Goal: Information Seeking & Learning: Check status

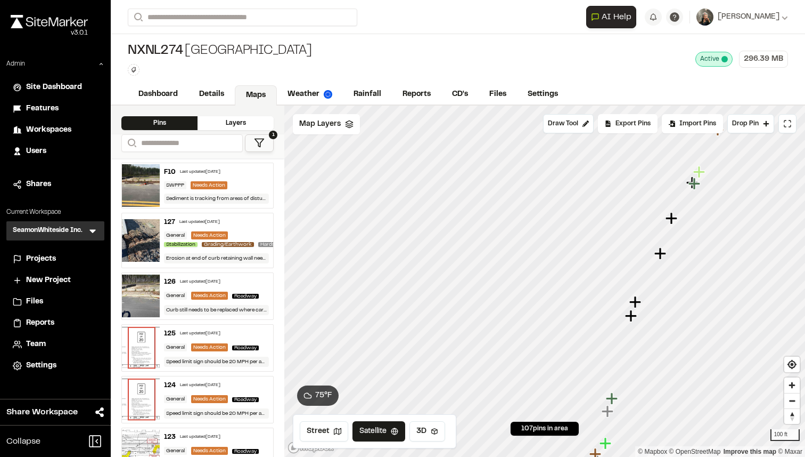
click at [39, 256] on span "Projects" at bounding box center [41, 259] width 30 height 12
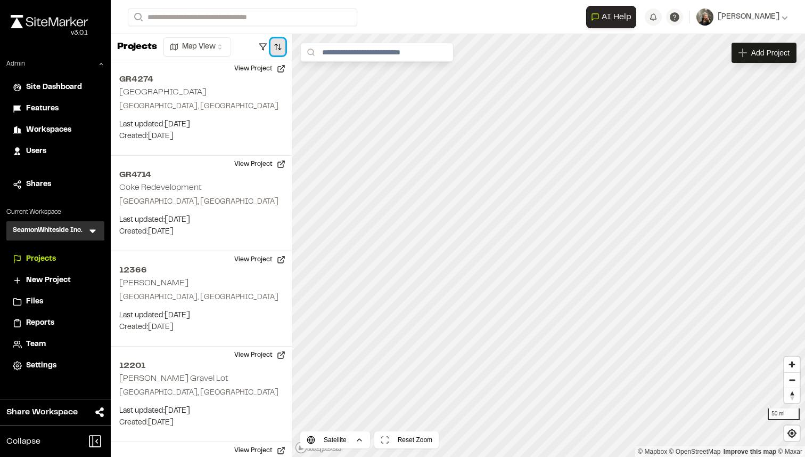
click at [275, 44] on button "button" at bounding box center [278, 46] width 15 height 17
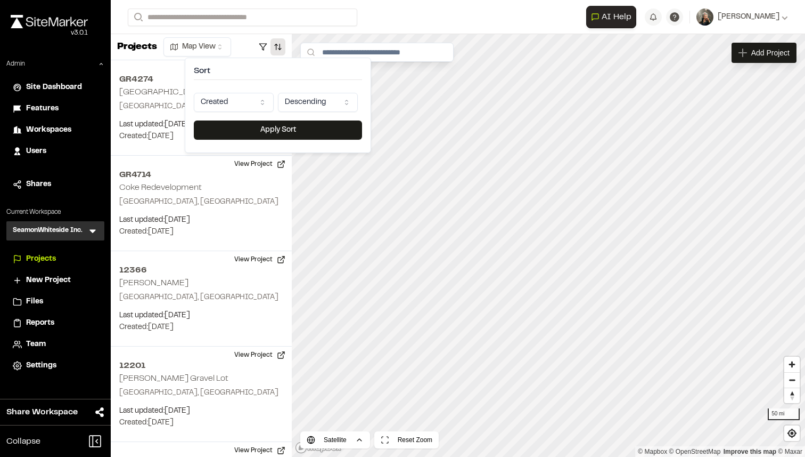
click at [256, 105] on html "Close sidebar v 3.0.1 Admin Site Dashboard Features Workspaces Users Shares Cur…" at bounding box center [402, 228] width 805 height 457
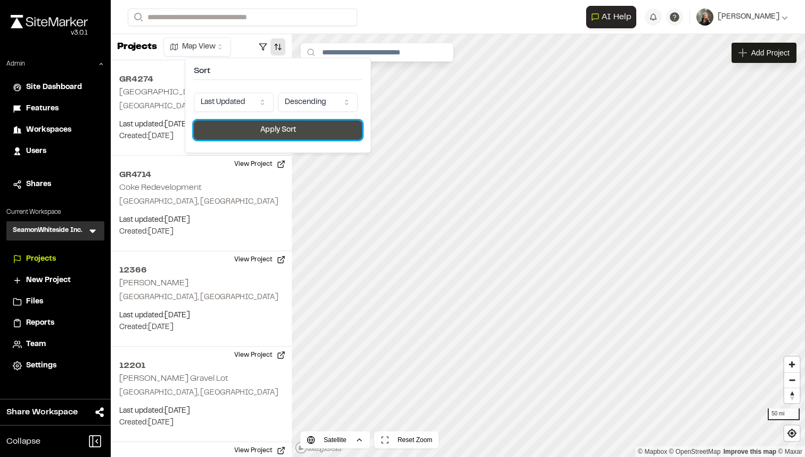
click at [284, 128] on button "Apply Sort" at bounding box center [278, 129] width 168 height 19
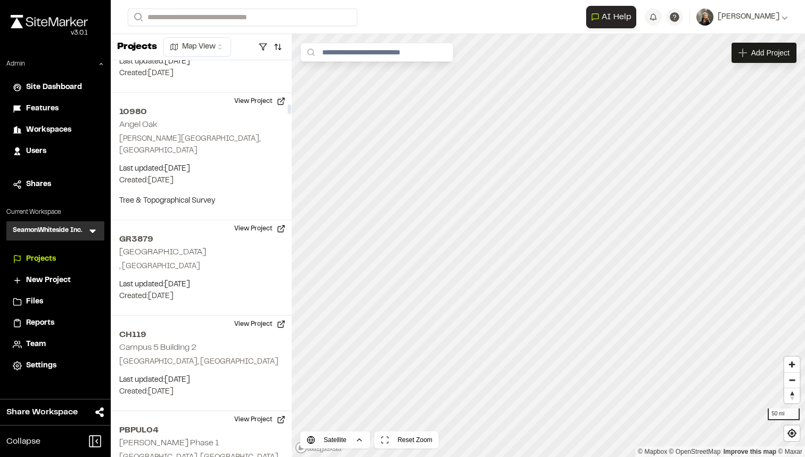
scroll to position [13512, 0]
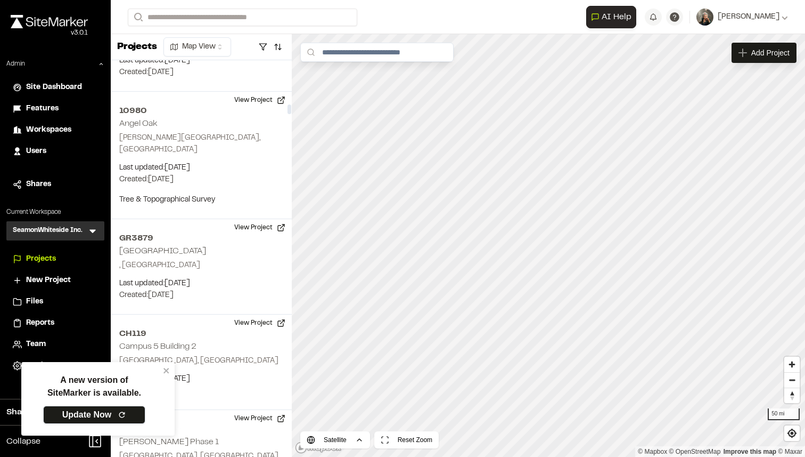
click at [101, 409] on link "Update Now" at bounding box center [94, 414] width 102 height 18
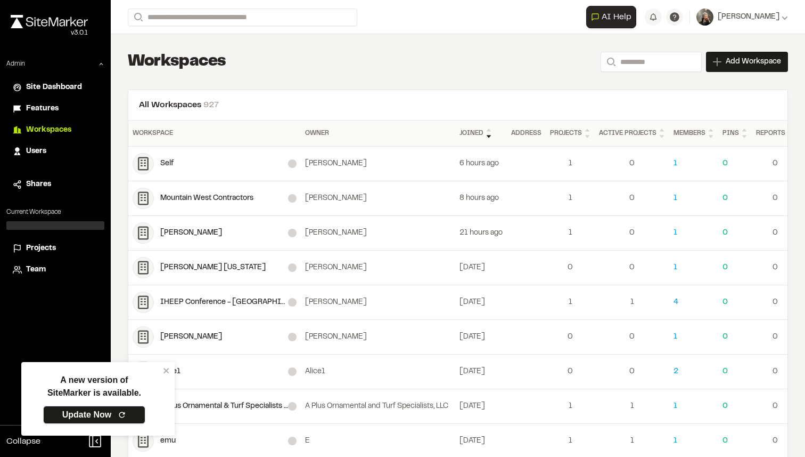
click at [80, 407] on link "Update Now" at bounding box center [94, 414] width 102 height 18
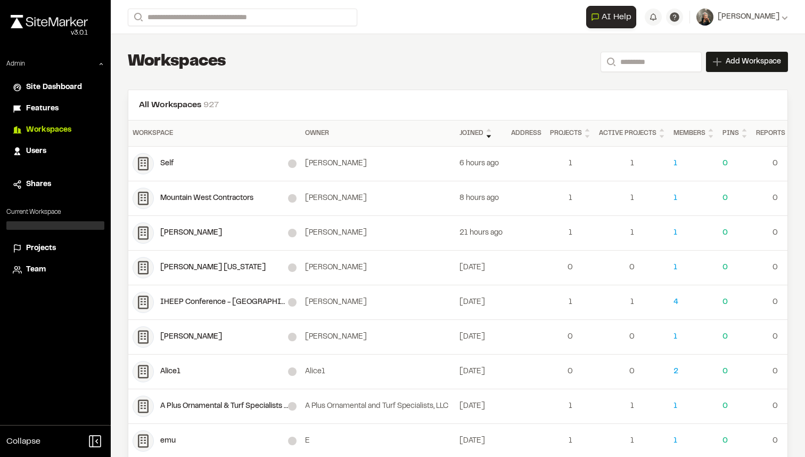
click at [53, 84] on span "Site Dashboard" at bounding box center [54, 88] width 56 height 12
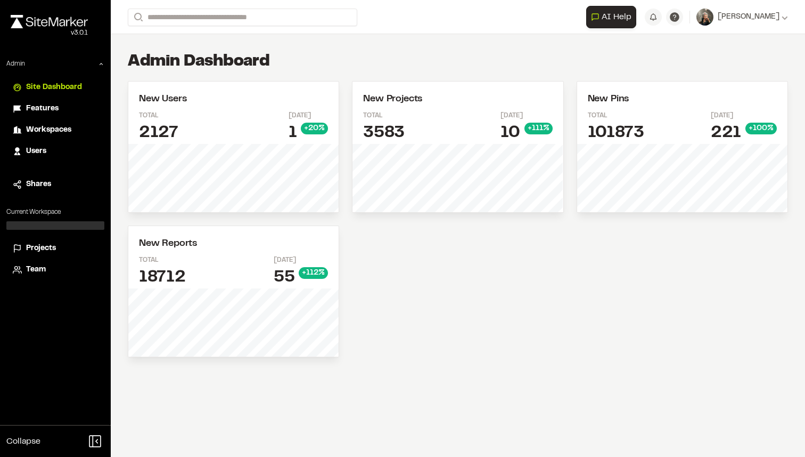
click at [52, 104] on span "Features" at bounding box center [42, 109] width 32 height 12
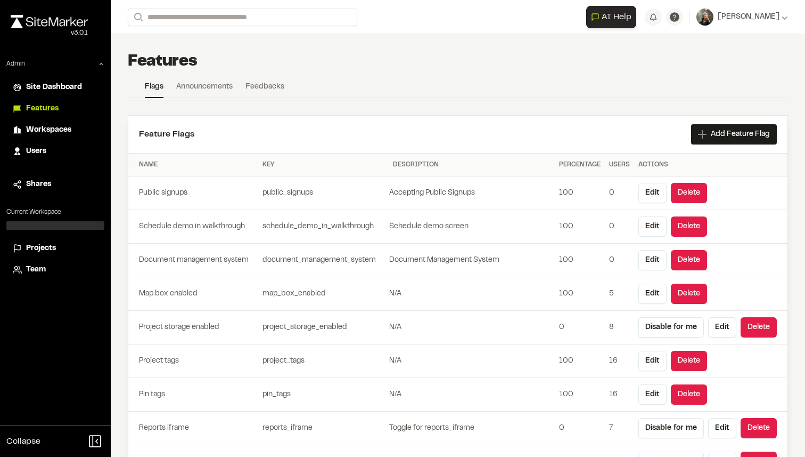
click at [42, 131] on span "Workspaces" at bounding box center [48, 130] width 45 height 12
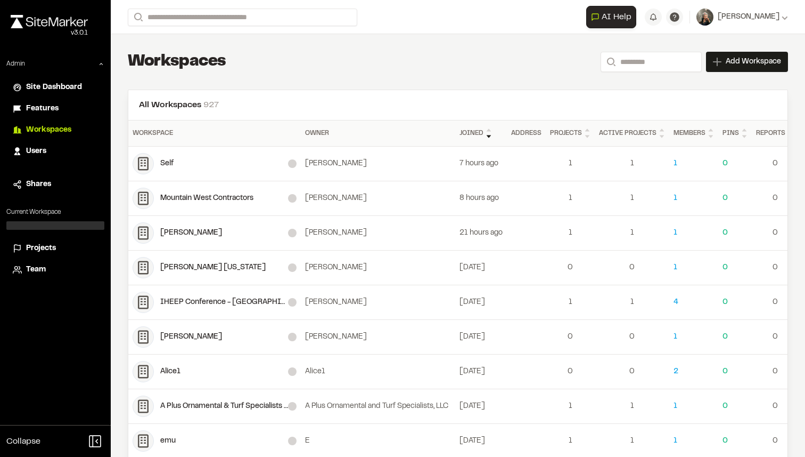
click at [38, 243] on span "Projects" at bounding box center [41, 248] width 30 height 12
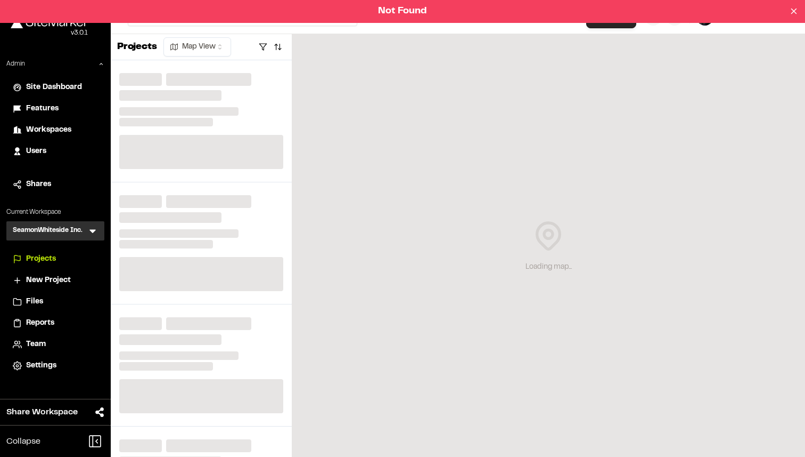
click at [92, 231] on icon at bounding box center [92, 232] width 6 height 4
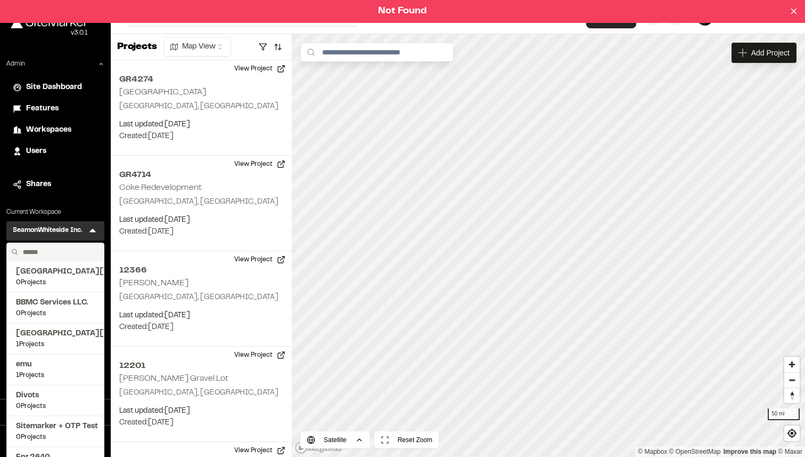
click at [62, 248] on input "text" at bounding box center [59, 252] width 81 height 18
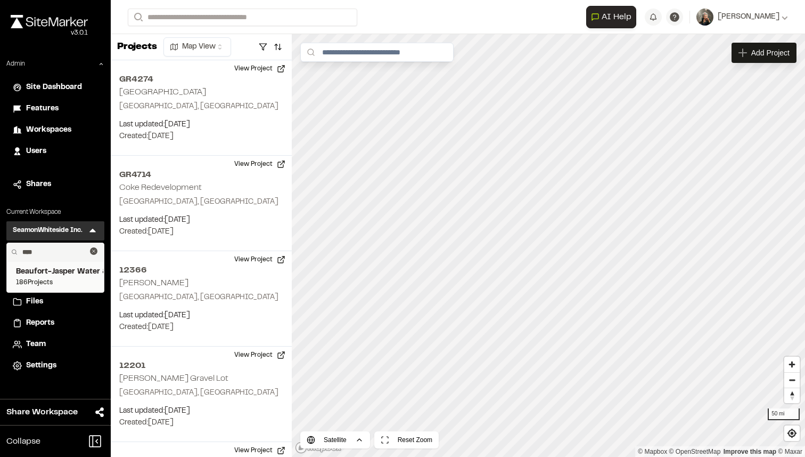
type input "****"
click at [55, 273] on span "Beaufort-Jasper Water & Sewer Authority" at bounding box center [55, 272] width 79 height 12
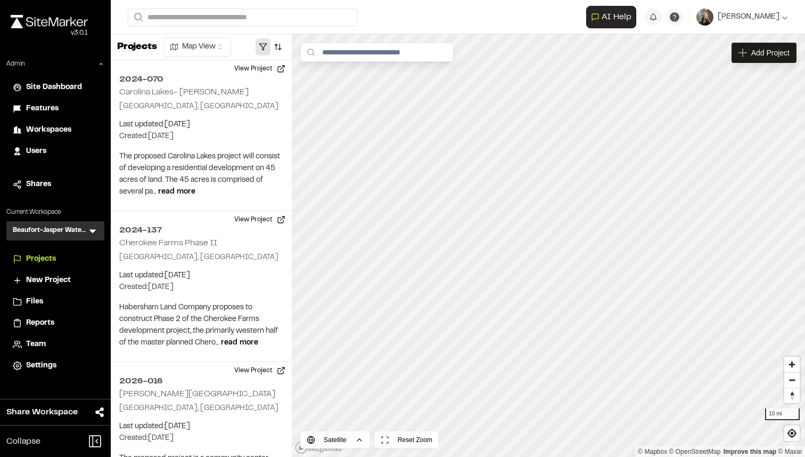
click at [265, 49] on button "button" at bounding box center [263, 46] width 15 height 17
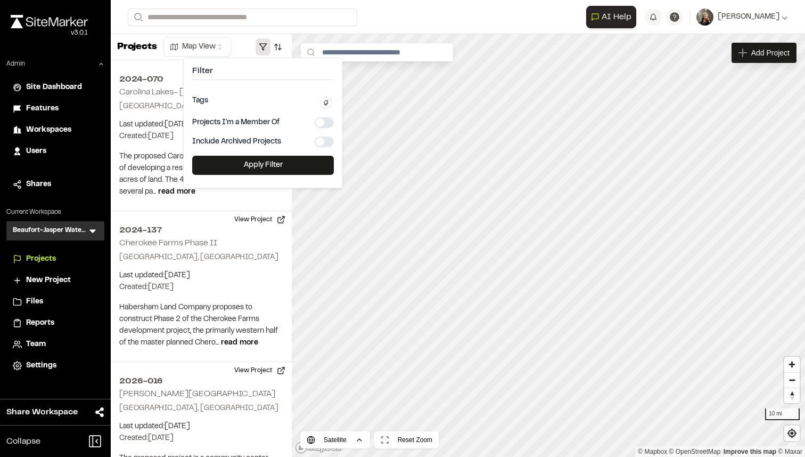
click at [265, 49] on button "button" at bounding box center [263, 46] width 15 height 17
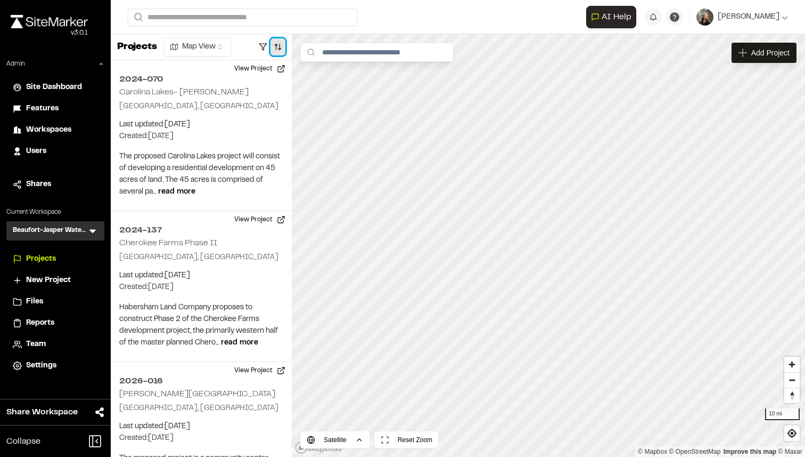
click at [279, 45] on button "button" at bounding box center [278, 46] width 15 height 17
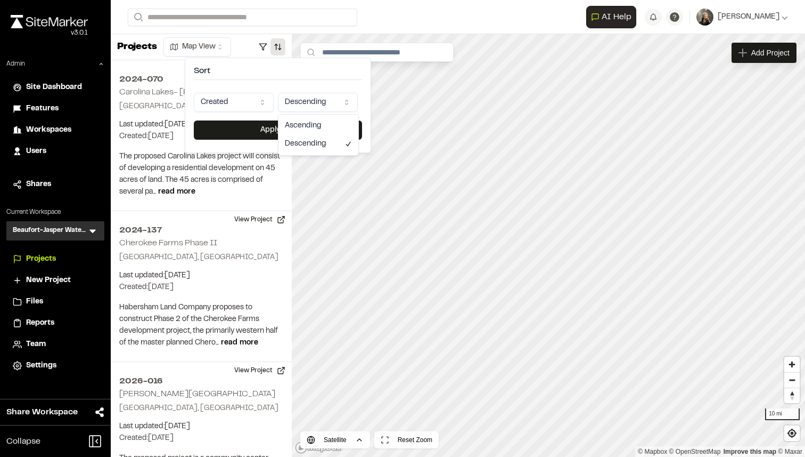
click at [307, 98] on html "Close sidebar v 3.0.1 Admin Site Dashboard Features Workspaces Users Shares Cur…" at bounding box center [402, 228] width 805 height 457
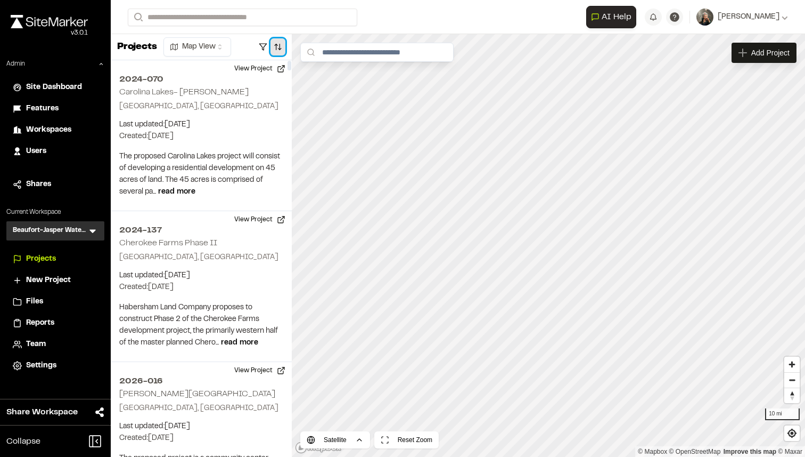
click at [282, 44] on button "button" at bounding box center [278, 46] width 15 height 17
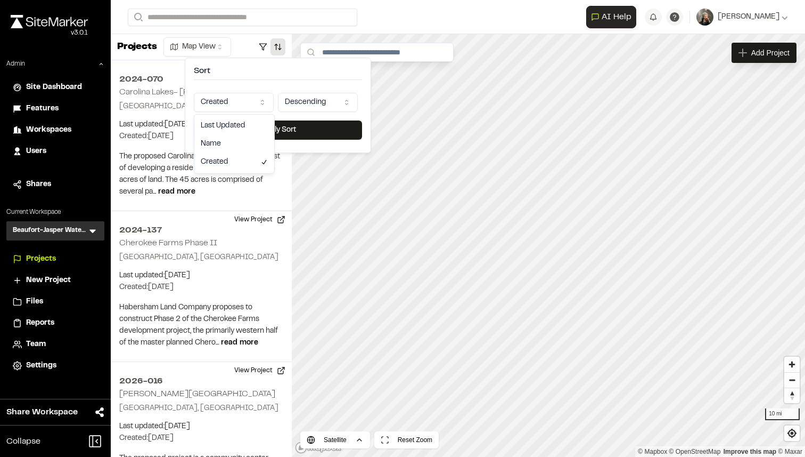
click at [253, 105] on html "Close sidebar v 3.0.1 Admin Site Dashboard Features Workspaces Users Shares Cur…" at bounding box center [402, 228] width 805 height 457
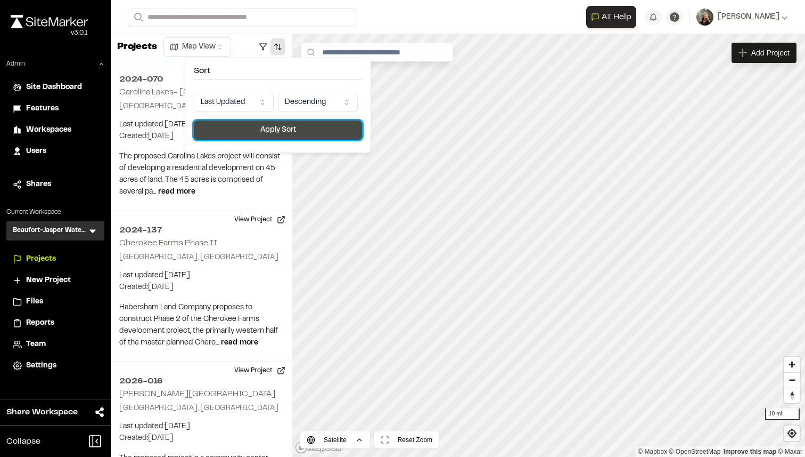
click at [270, 128] on button "Apply Sort" at bounding box center [278, 129] width 168 height 19
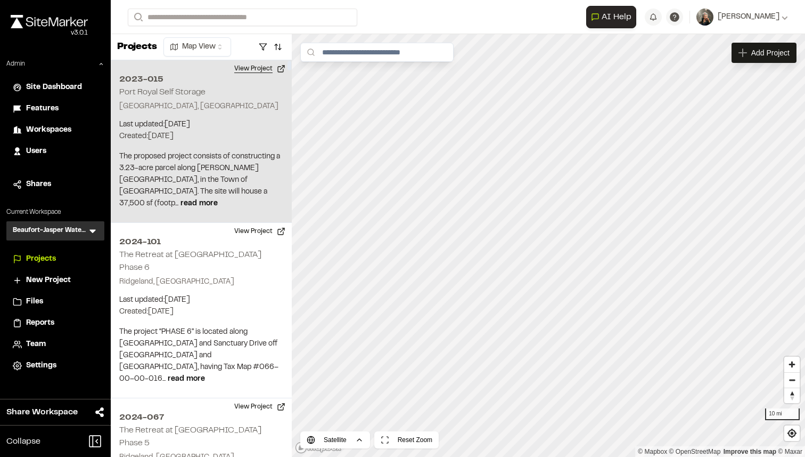
click at [258, 62] on button "View Project" at bounding box center [260, 68] width 64 height 17
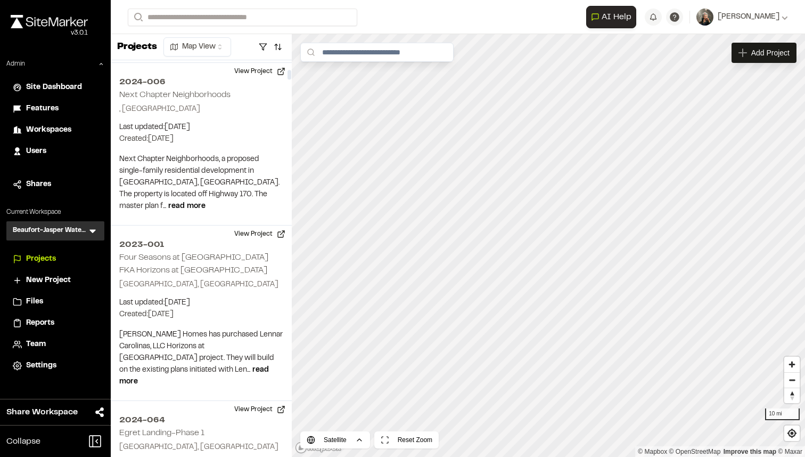
scroll to position [667, 0]
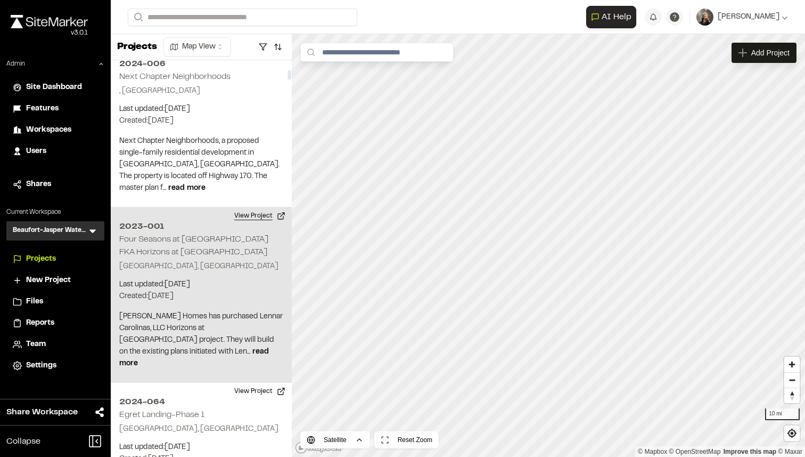
click at [251, 207] on button "View Project" at bounding box center [260, 215] width 64 height 17
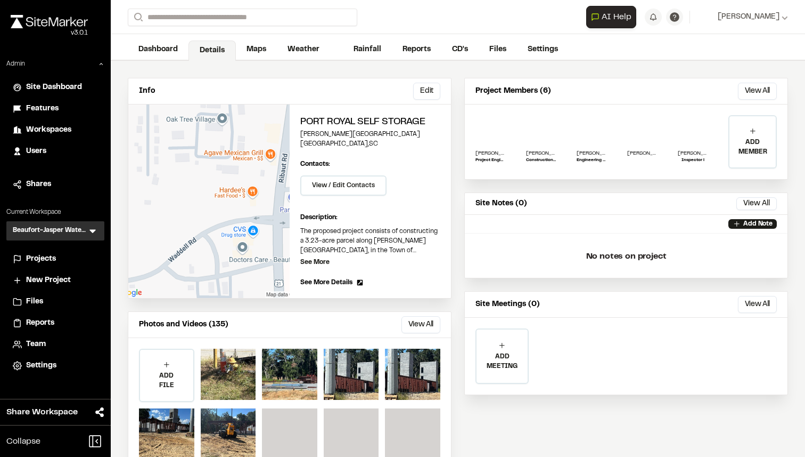
scroll to position [76, 0]
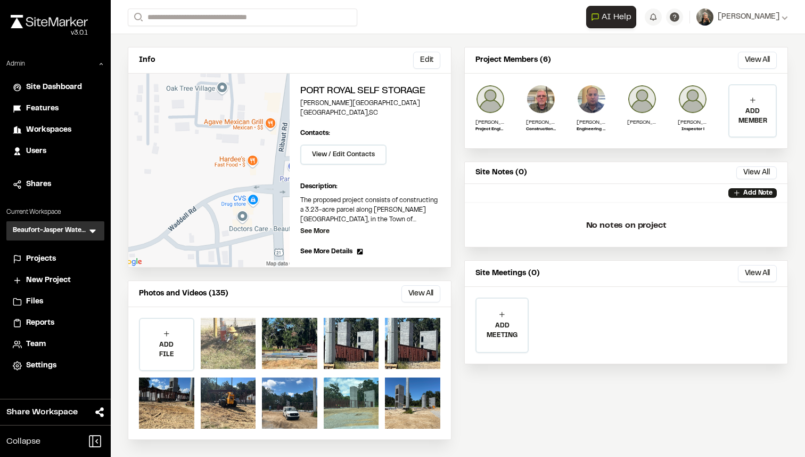
click at [227, 328] on div at bounding box center [228, 342] width 55 height 51
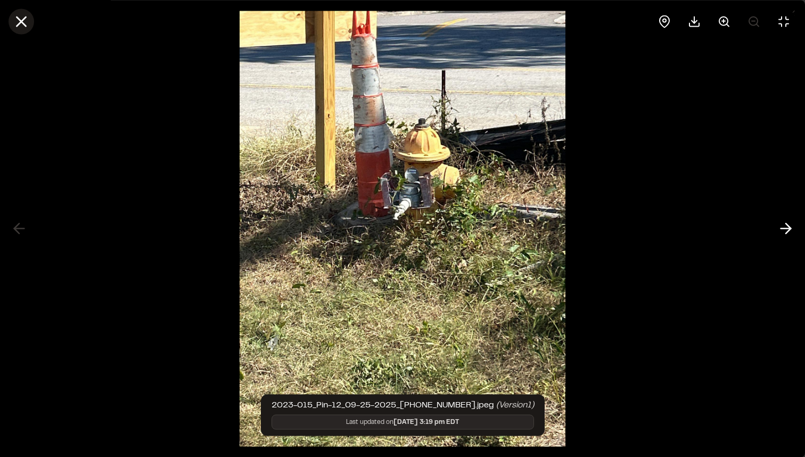
click at [21, 20] on line at bounding box center [21, 21] width 9 height 9
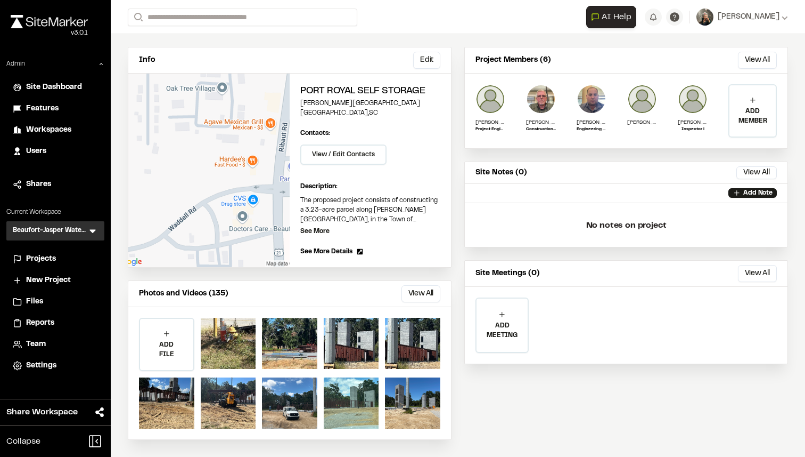
scroll to position [0, 0]
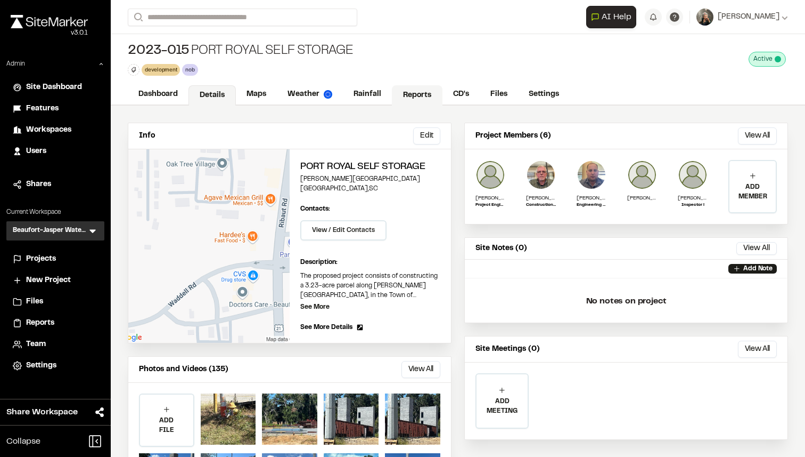
click at [408, 93] on link "Reports" at bounding box center [417, 95] width 51 height 20
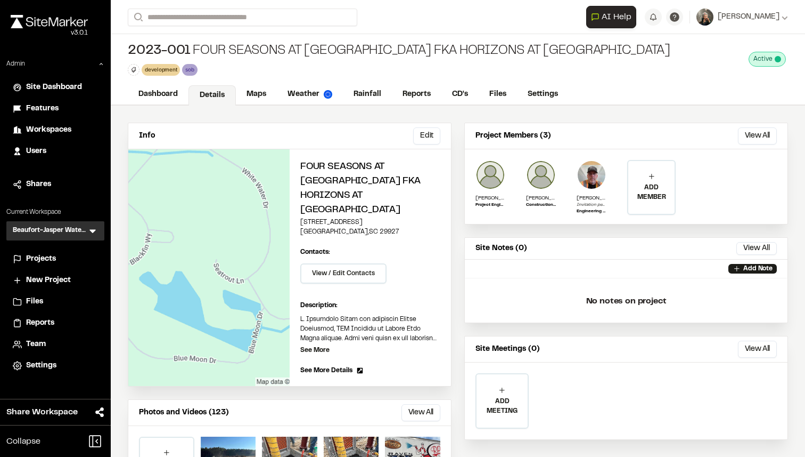
scroll to position [119, 0]
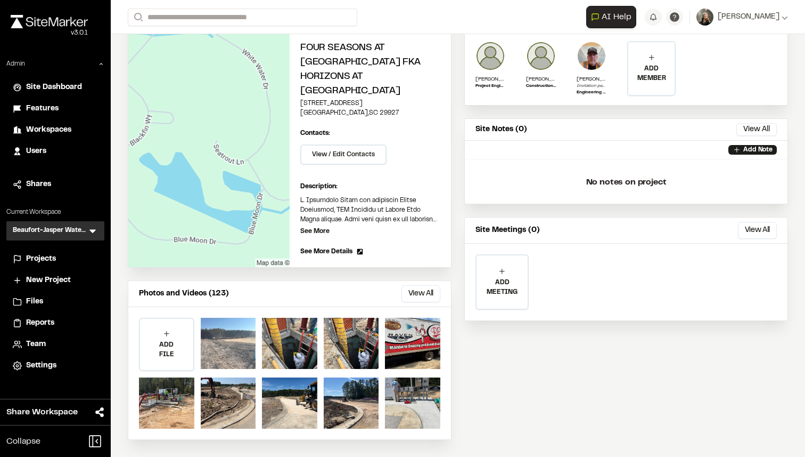
click at [232, 332] on div at bounding box center [228, 342] width 55 height 51
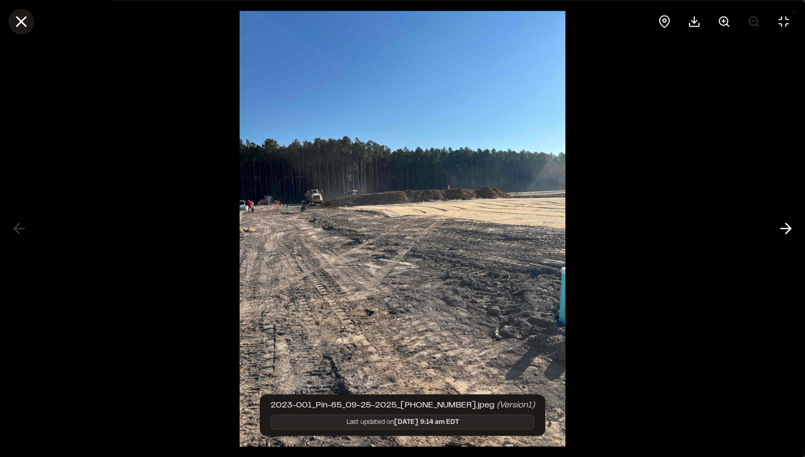
click at [24, 26] on icon at bounding box center [21, 21] width 18 height 18
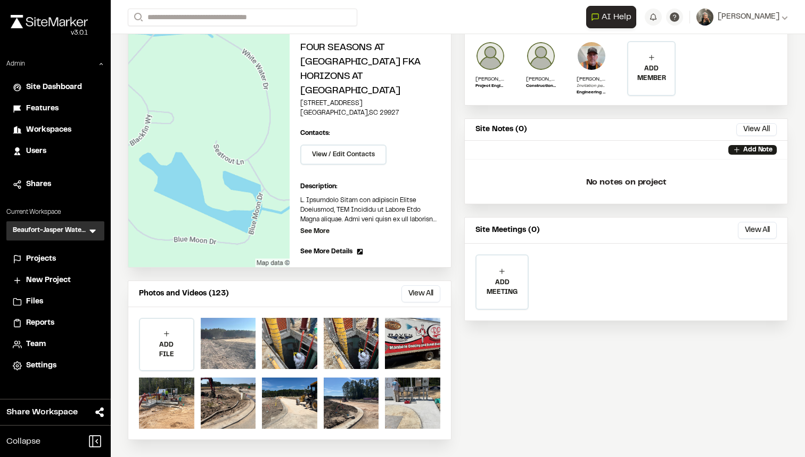
click at [216, 328] on div at bounding box center [228, 342] width 55 height 51
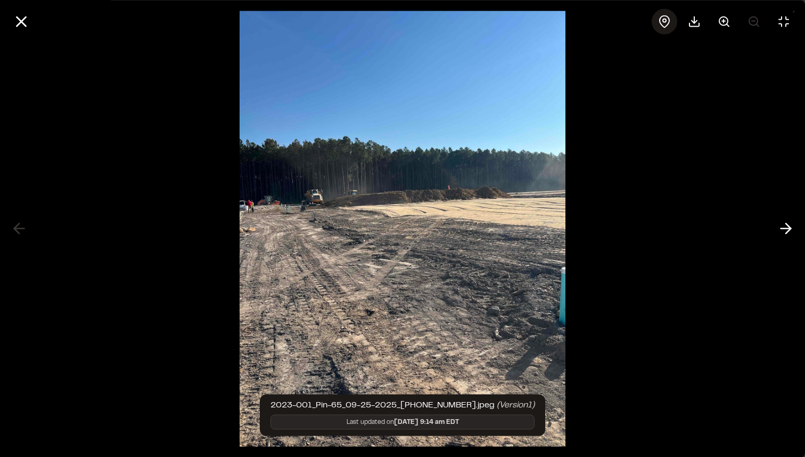
click at [663, 25] on icon at bounding box center [664, 21] width 13 height 13
click at [28, 27] on icon at bounding box center [21, 21] width 18 height 18
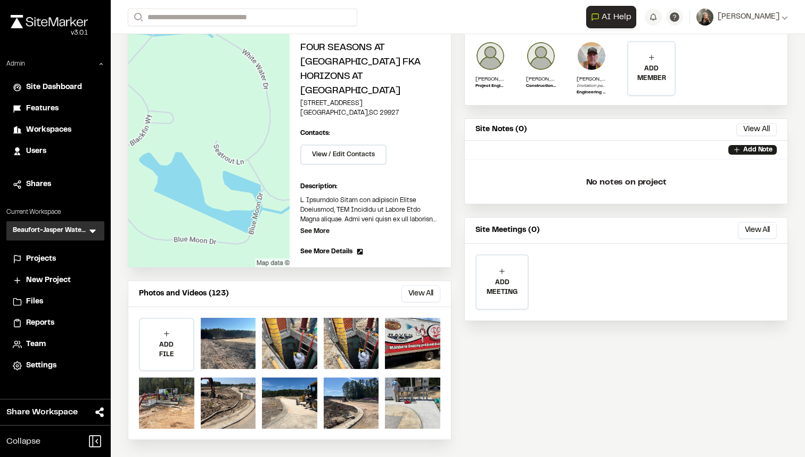
click at [63, 259] on div "Projects" at bounding box center [62, 259] width 72 height 12
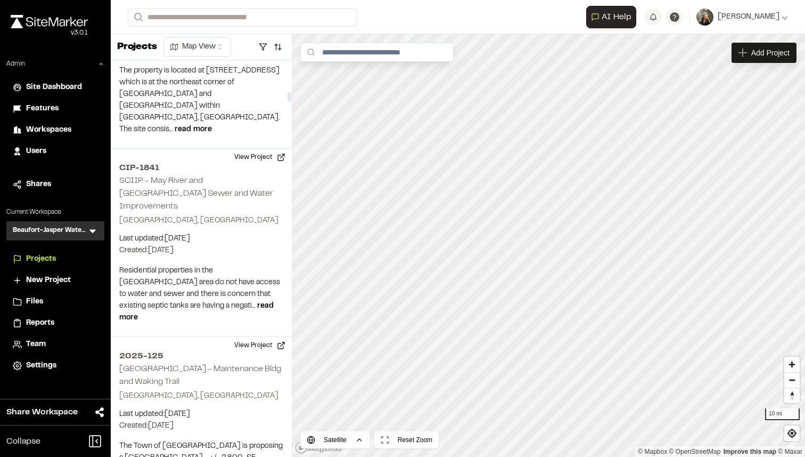
scroll to position [2188, 0]
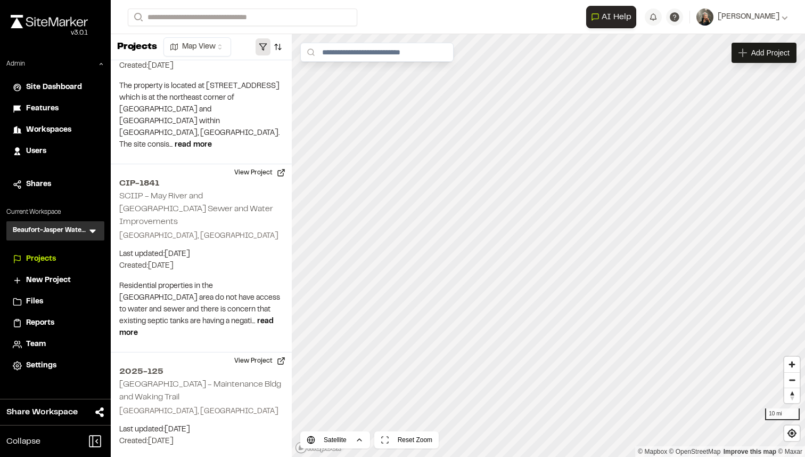
click at [270, 46] on button "button" at bounding box center [263, 46] width 15 height 17
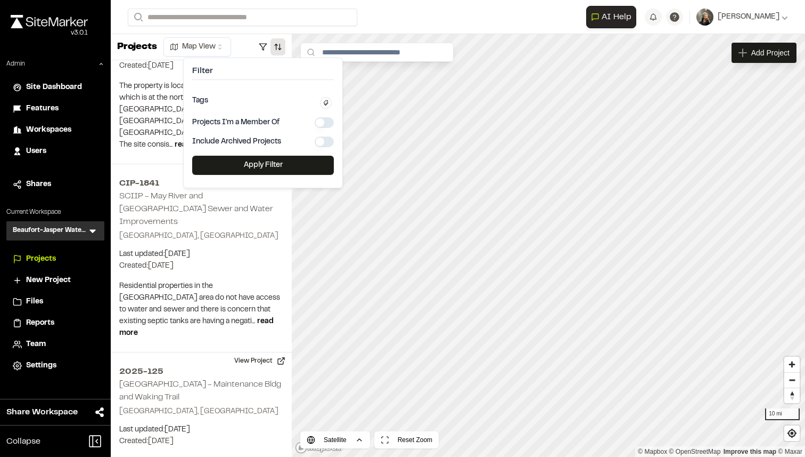
click at [279, 45] on button "button" at bounding box center [278, 46] width 15 height 17
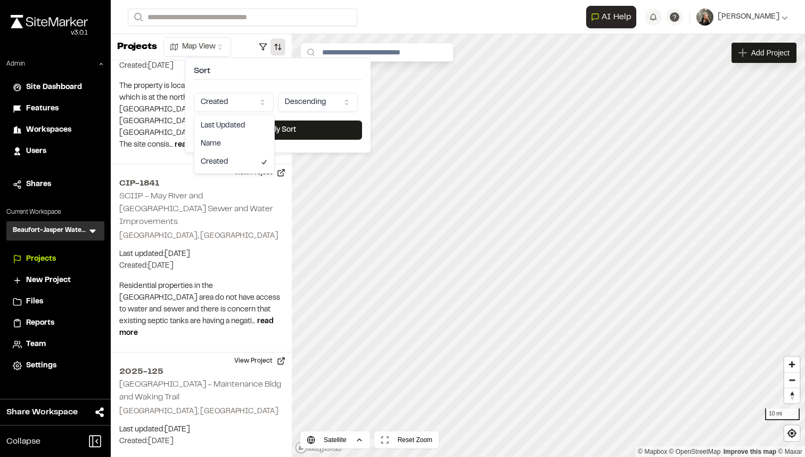
click at [247, 103] on html "Close sidebar v 3.0.1 Admin Site Dashboard Features Workspaces Users Shares Cur…" at bounding box center [402, 228] width 805 height 457
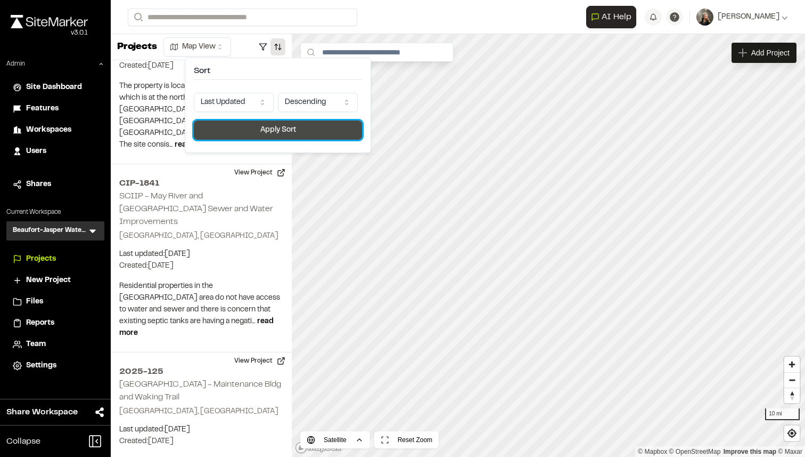
click at [279, 133] on button "Apply Sort" at bounding box center [278, 129] width 168 height 19
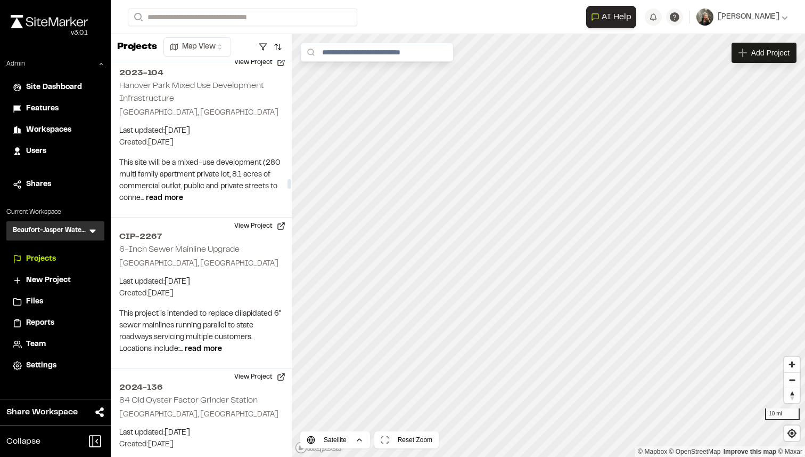
scroll to position [8170, 0]
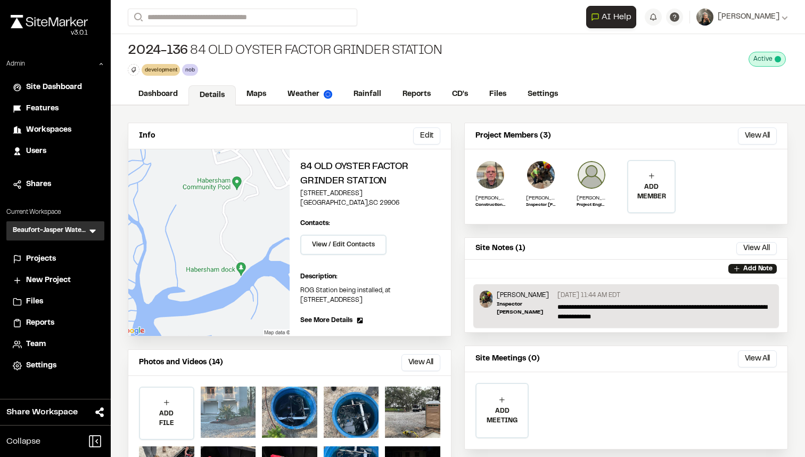
click at [225, 420] on div at bounding box center [228, 411] width 55 height 51
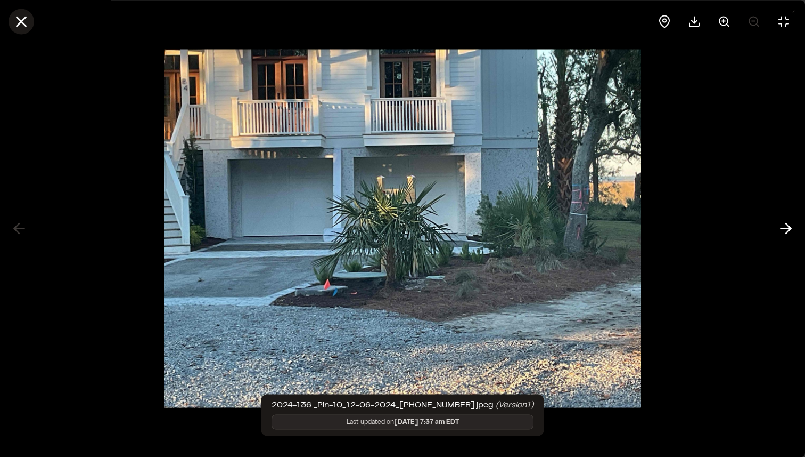
click at [24, 14] on icon at bounding box center [21, 21] width 18 height 18
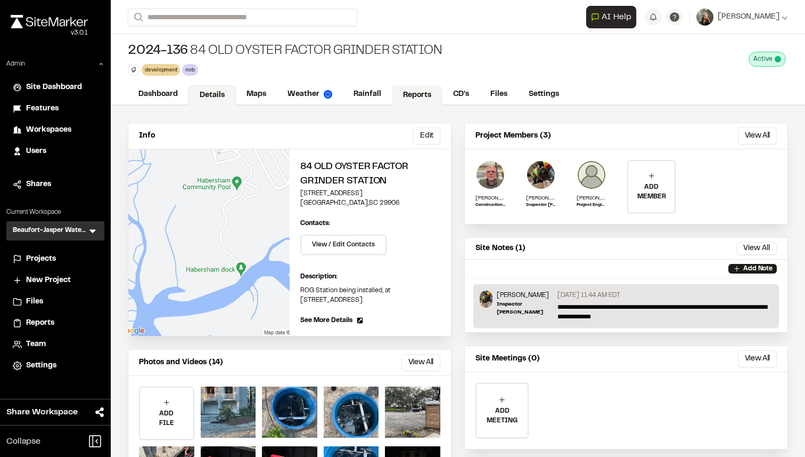
click at [399, 86] on link "Reports" at bounding box center [417, 95] width 51 height 20
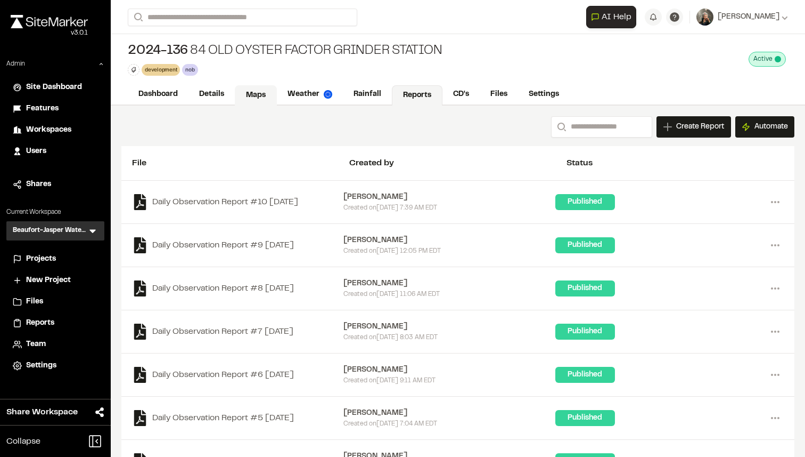
click at [265, 102] on link "Maps" at bounding box center [256, 95] width 42 height 20
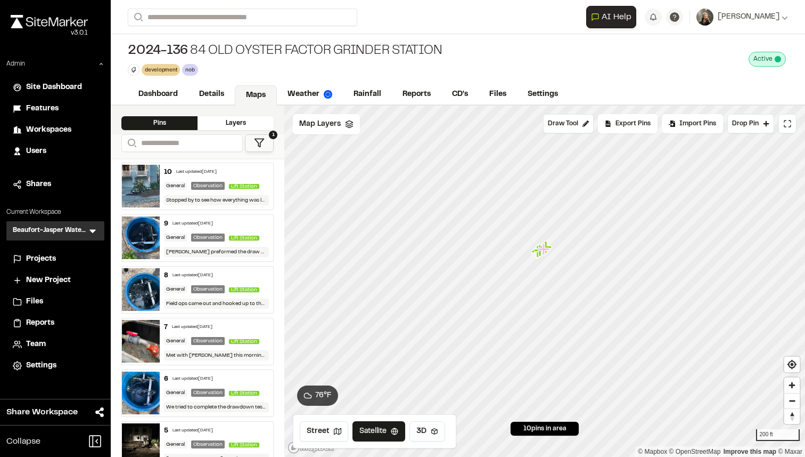
click at [153, 172] on img at bounding box center [141, 186] width 38 height 43
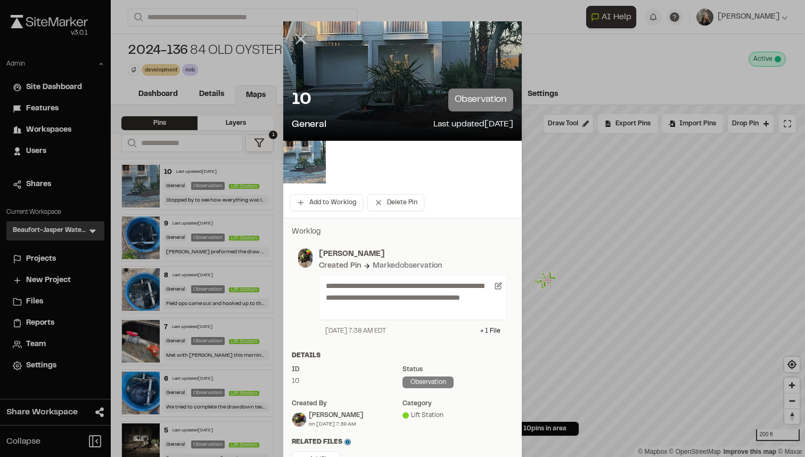
click at [299, 40] on line at bounding box center [301, 39] width 9 height 9
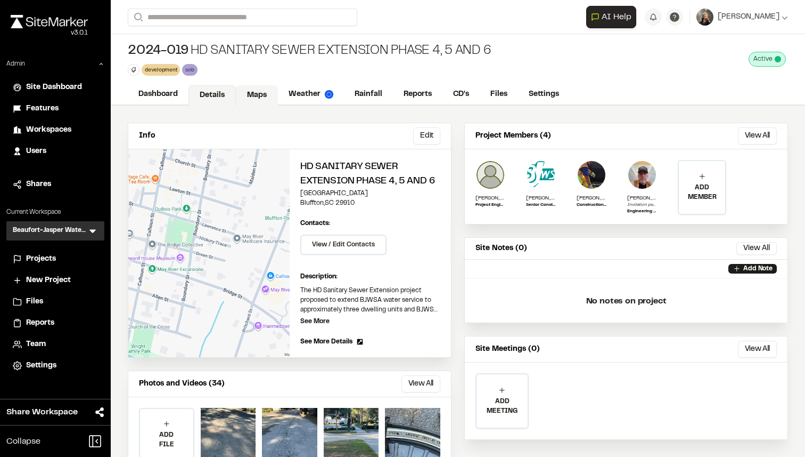
click at [249, 91] on link "Maps" at bounding box center [257, 95] width 42 height 20
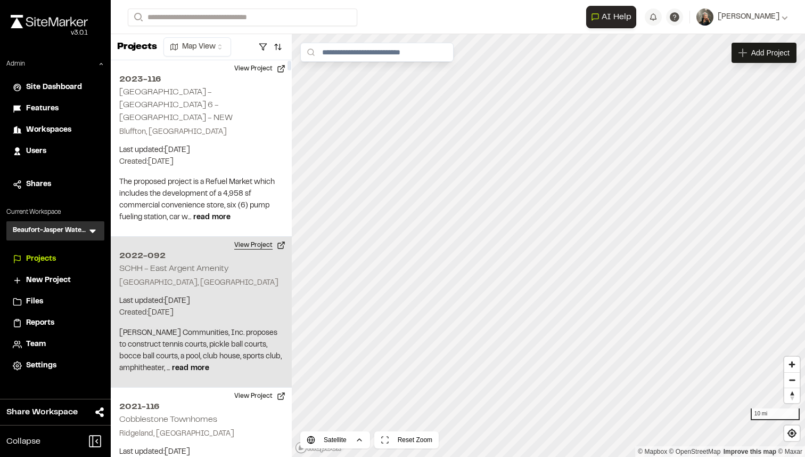
click at [265, 237] on button "View Project" at bounding box center [260, 245] width 64 height 17
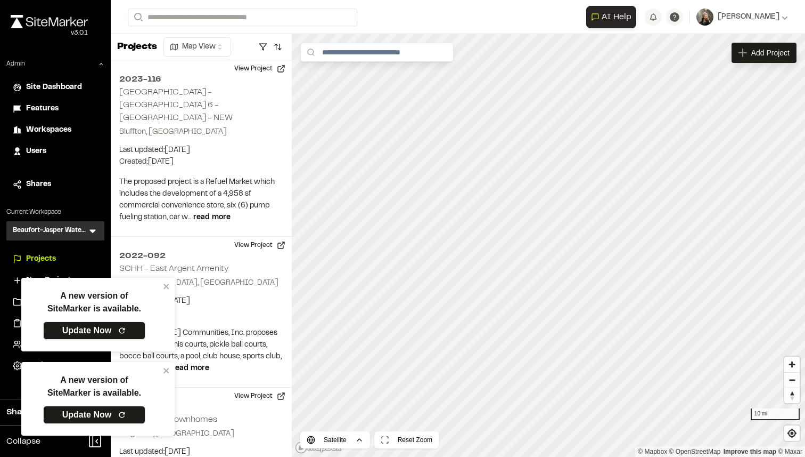
click at [118, 322] on link "Update Now" at bounding box center [94, 330] width 102 height 18
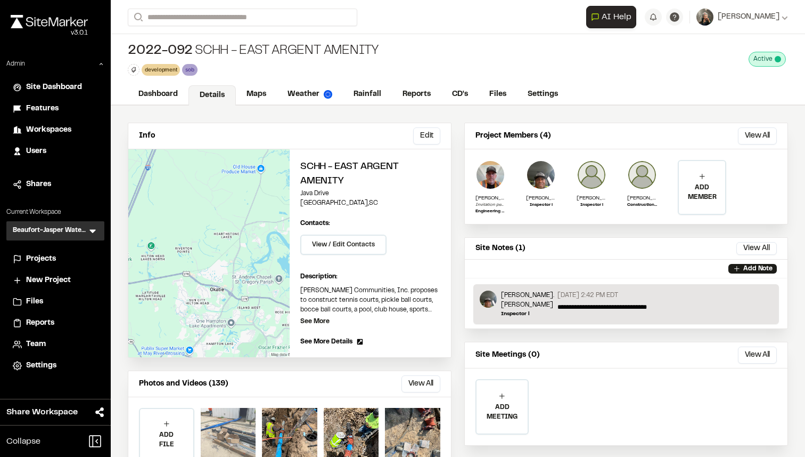
scroll to position [90, 0]
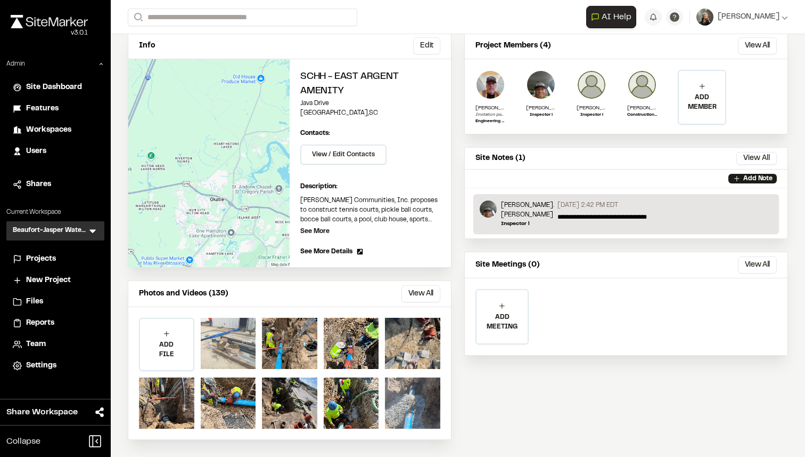
click at [242, 345] on div at bounding box center [228, 342] width 55 height 51
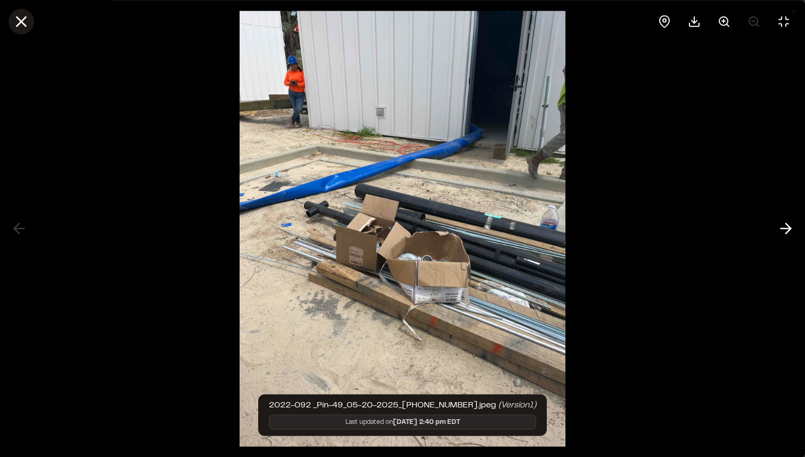
click at [28, 20] on icon at bounding box center [21, 21] width 18 height 18
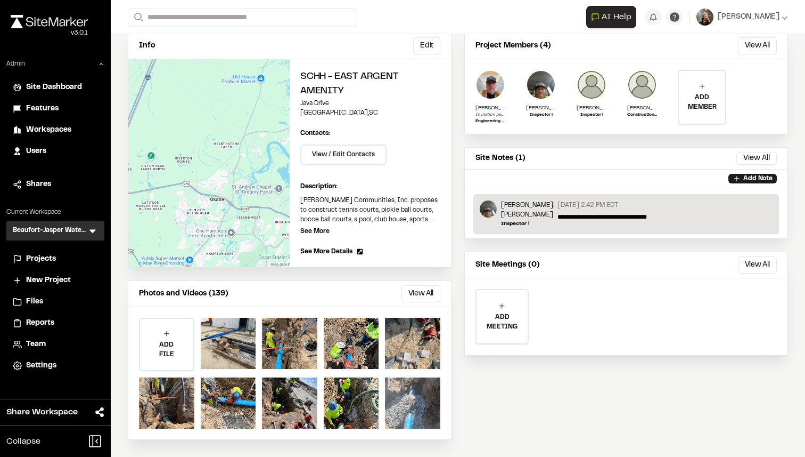
scroll to position [0, 0]
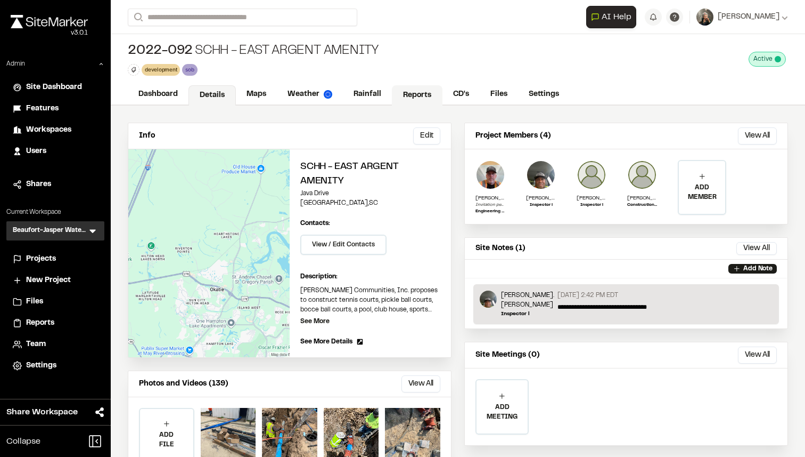
click at [396, 86] on link "Reports" at bounding box center [417, 95] width 51 height 20
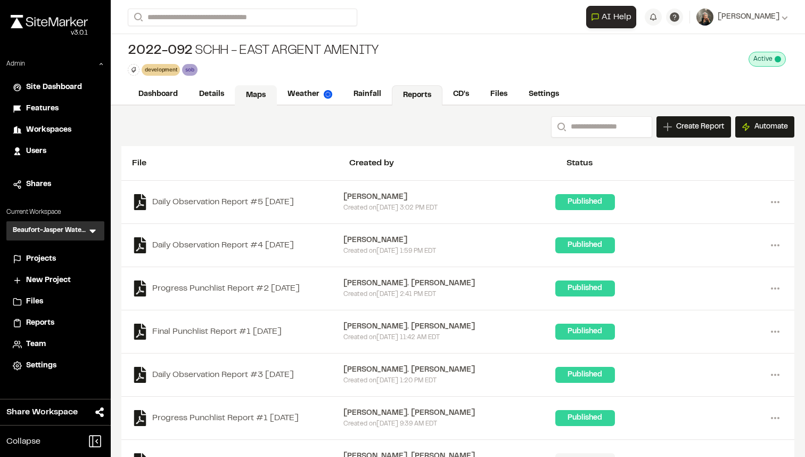
click at [249, 89] on link "Maps" at bounding box center [256, 95] width 42 height 20
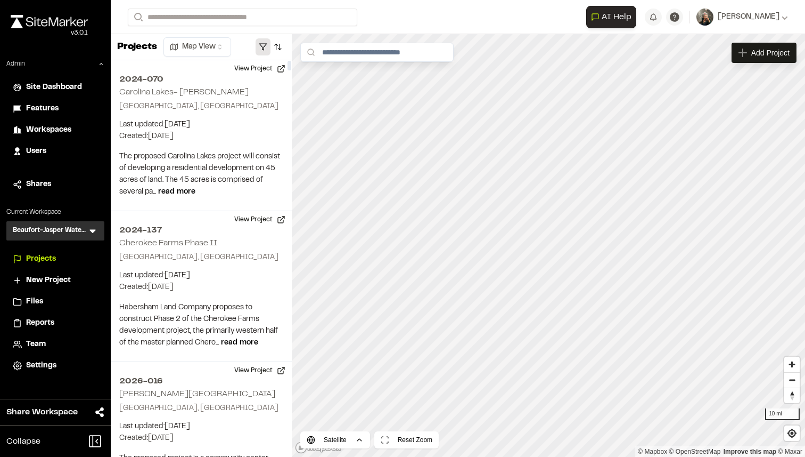
click at [262, 47] on button "button" at bounding box center [263, 46] width 15 height 17
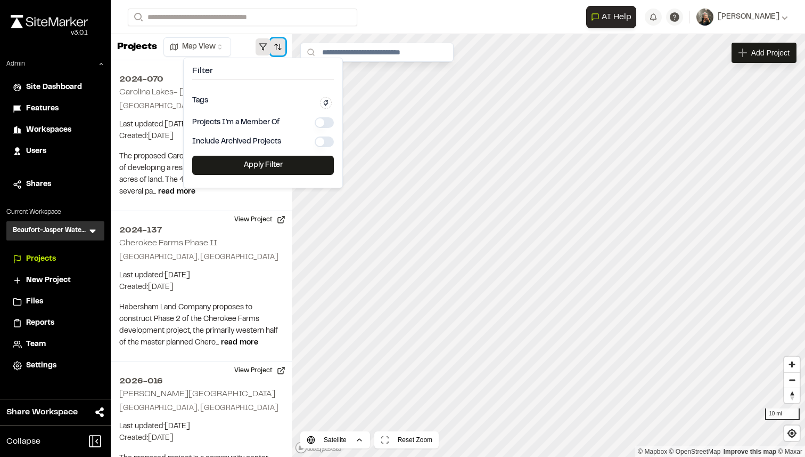
click at [281, 47] on button "button" at bounding box center [278, 46] width 15 height 17
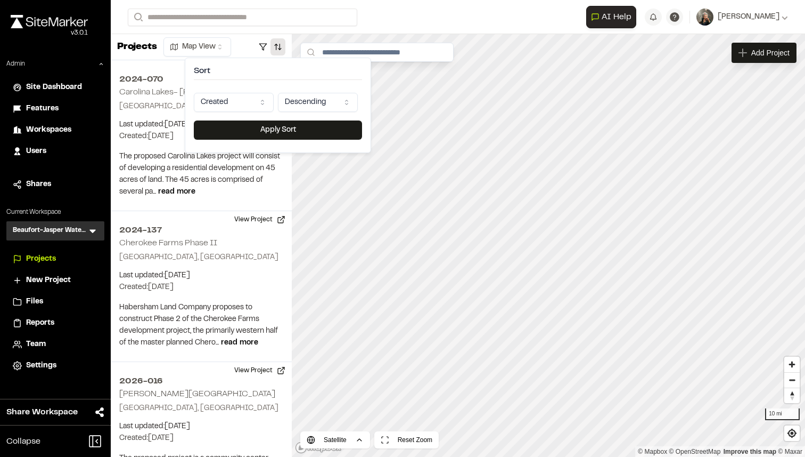
click at [318, 100] on html "Close sidebar v 3.0.1 Admin Site Dashboard Features Workspaces Users Shares Cur…" at bounding box center [402, 228] width 805 height 457
click at [308, 105] on html "Close sidebar v 3.0.1 Admin Site Dashboard Features Workspaces Users Shares Cur…" at bounding box center [402, 228] width 805 height 457
click at [255, 108] on html "Close sidebar v 3.0.1 Admin Site Dashboard Features Workspaces Users Shares Cur…" at bounding box center [402, 228] width 805 height 457
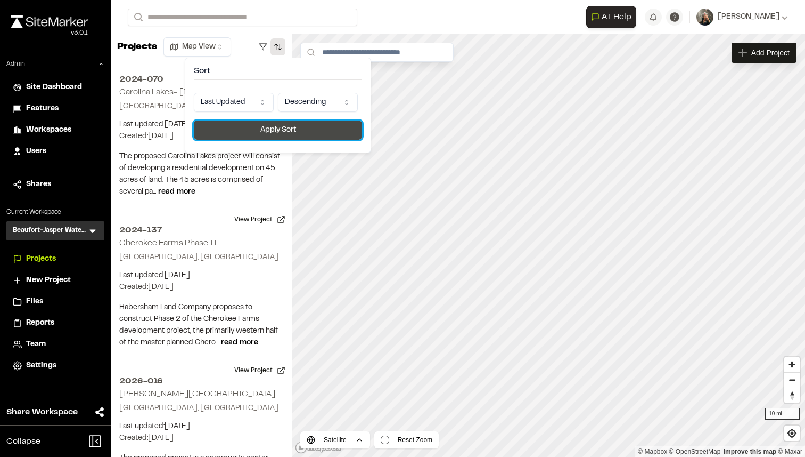
click at [266, 130] on button "Apply Sort" at bounding box center [278, 129] width 168 height 19
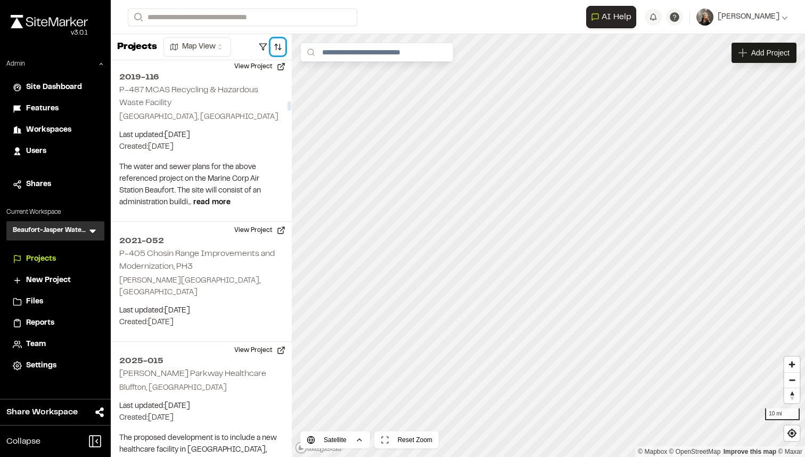
scroll to position [2619, 0]
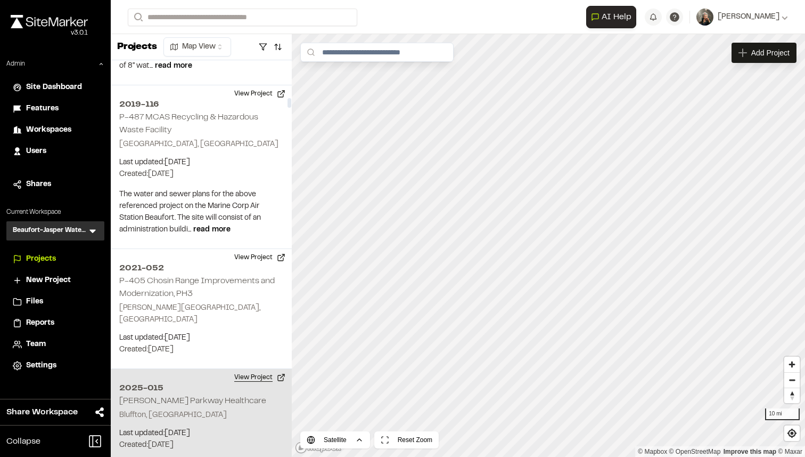
click at [259, 369] on button "View Project" at bounding box center [260, 377] width 64 height 17
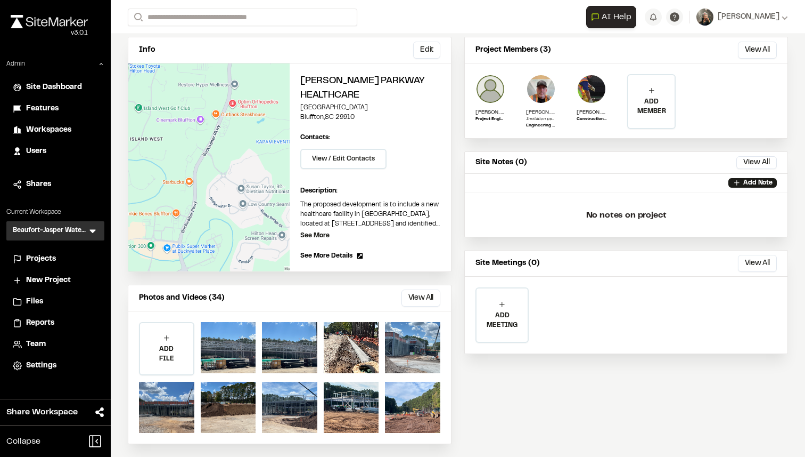
scroll to position [90, 0]
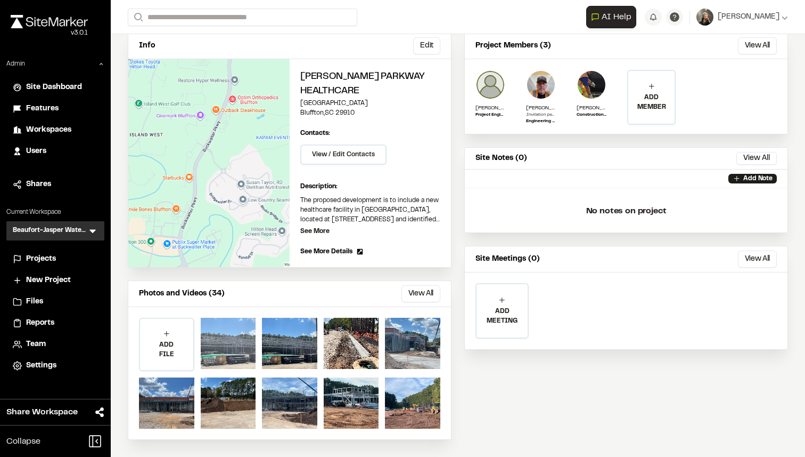
click at [230, 324] on div at bounding box center [228, 342] width 55 height 51
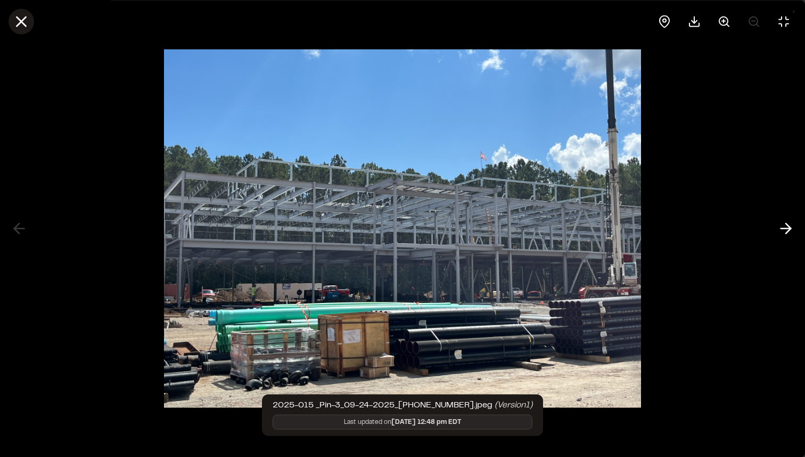
click at [19, 18] on icon at bounding box center [21, 21] width 18 height 18
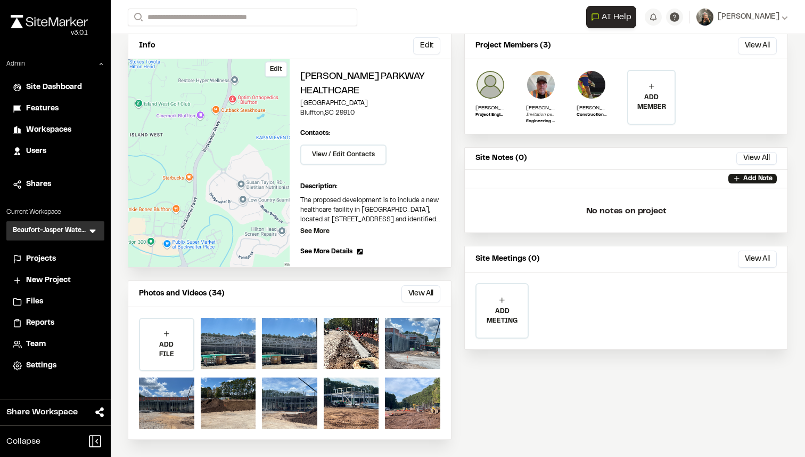
scroll to position [0, 0]
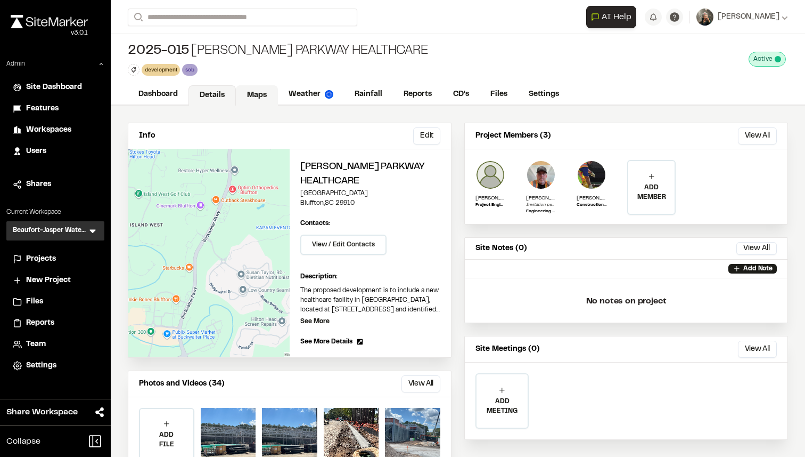
click at [263, 98] on link "Maps" at bounding box center [257, 95] width 42 height 20
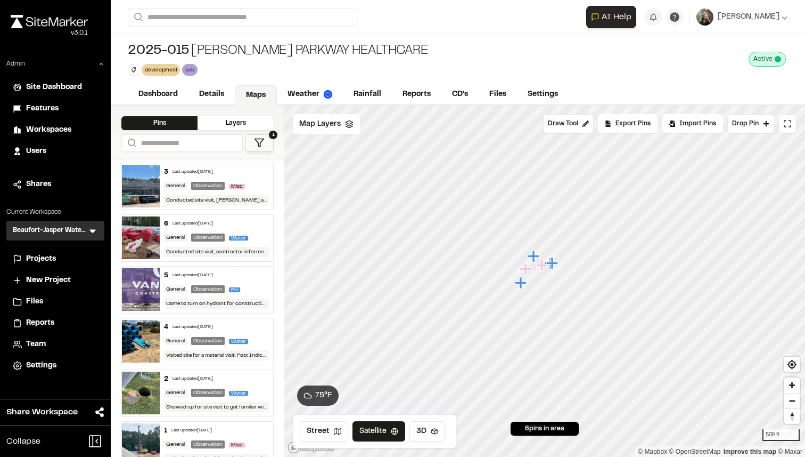
click at [26, 262] on span "Projects" at bounding box center [41, 259] width 30 height 12
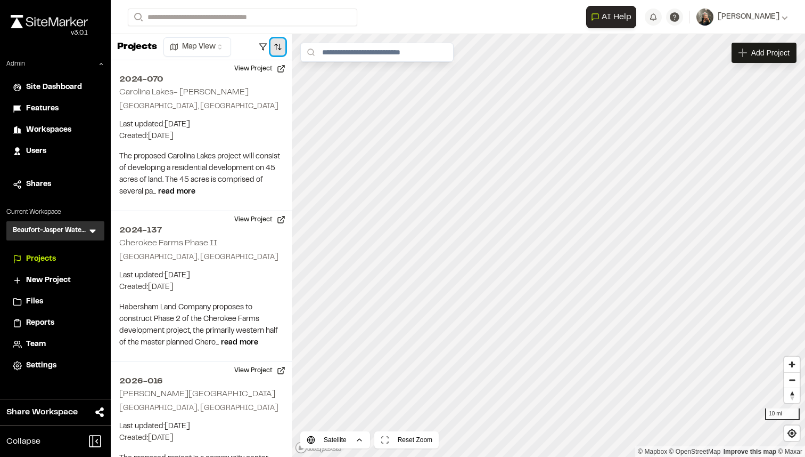
click at [276, 41] on button "button" at bounding box center [278, 46] width 15 height 17
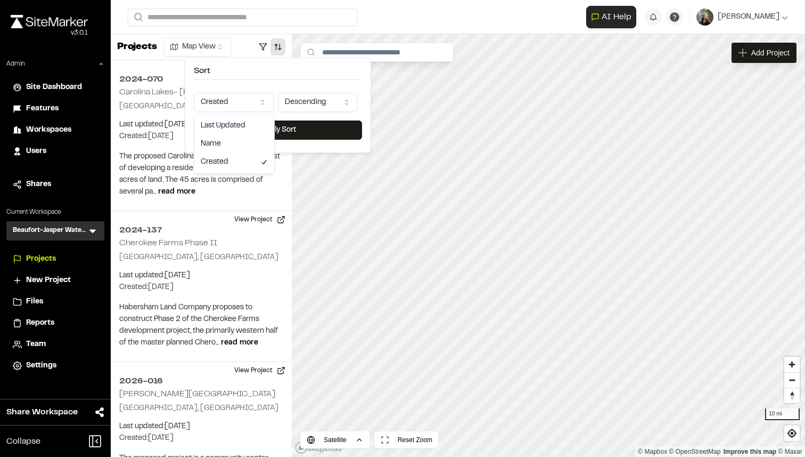
click at [252, 99] on html "Close sidebar v 3.0.1 Admin Site Dashboard Features Workspaces Users Shares Cur…" at bounding box center [402, 228] width 805 height 457
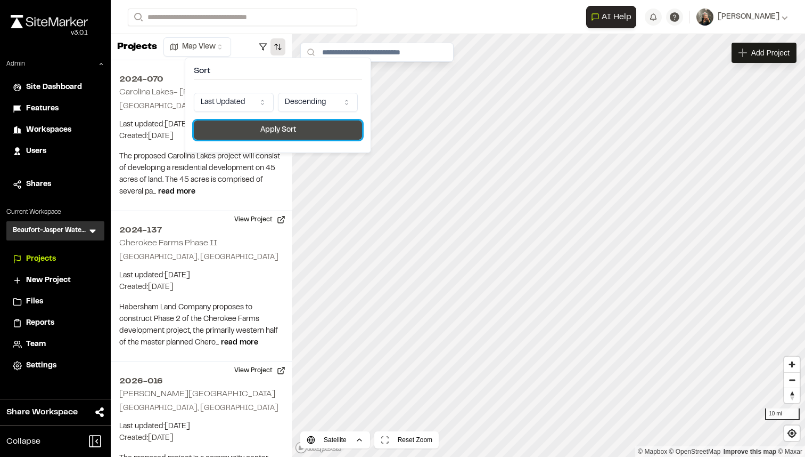
click at [278, 126] on button "Apply Sort" at bounding box center [278, 129] width 168 height 19
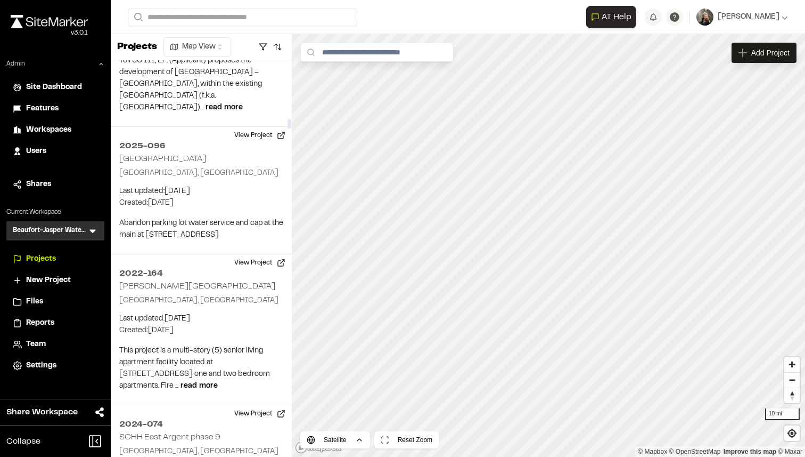
scroll to position [4587, 0]
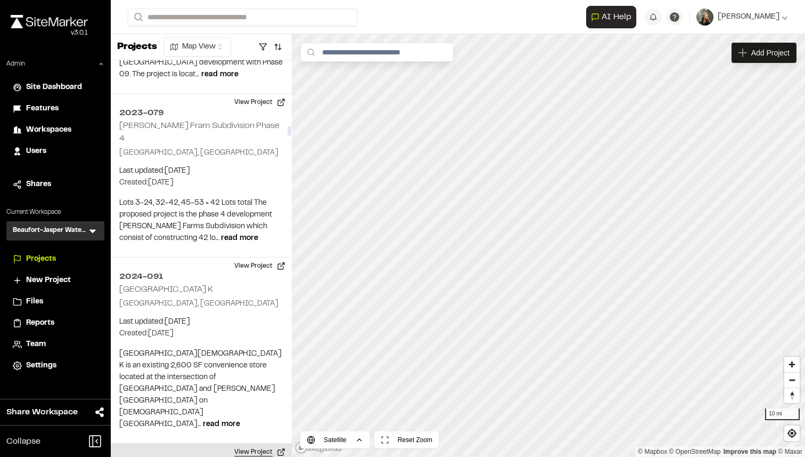
click at [257, 443] on button "View Project" at bounding box center [260, 451] width 64 height 17
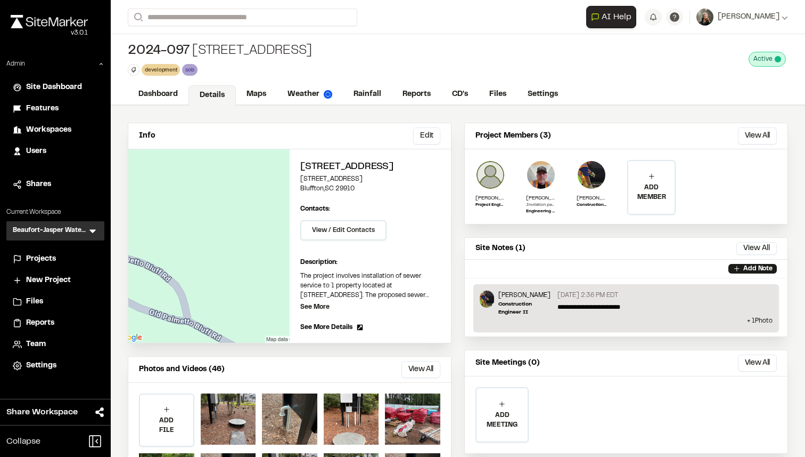
scroll to position [90, 0]
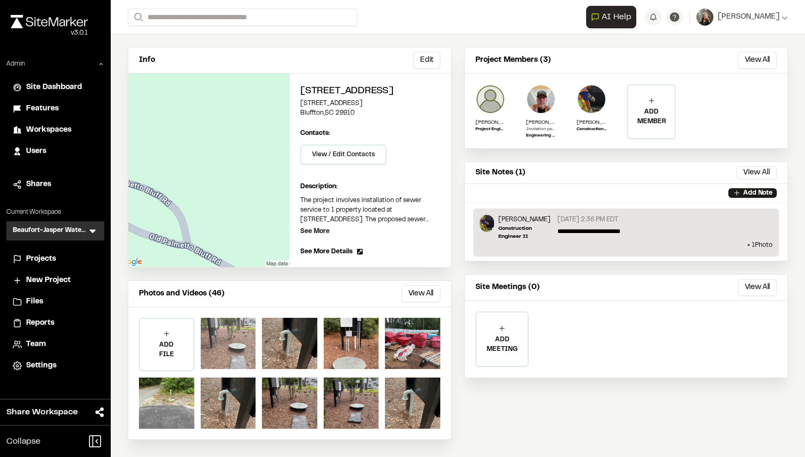
click at [230, 323] on div at bounding box center [228, 342] width 55 height 51
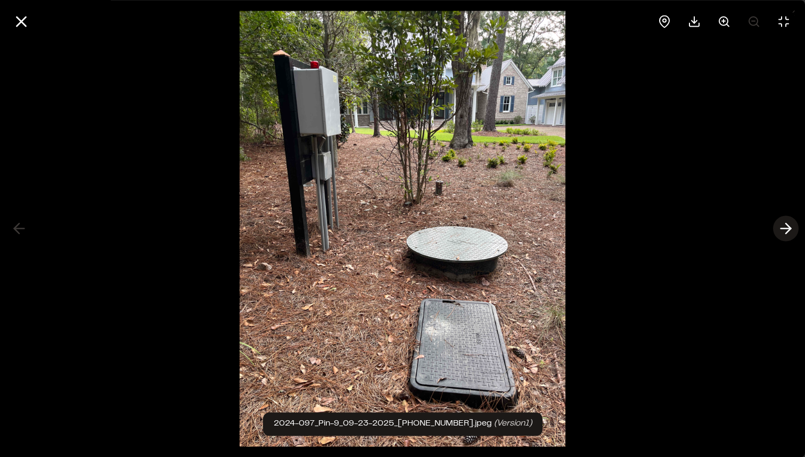
click at [793, 227] on icon at bounding box center [786, 228] width 17 height 18
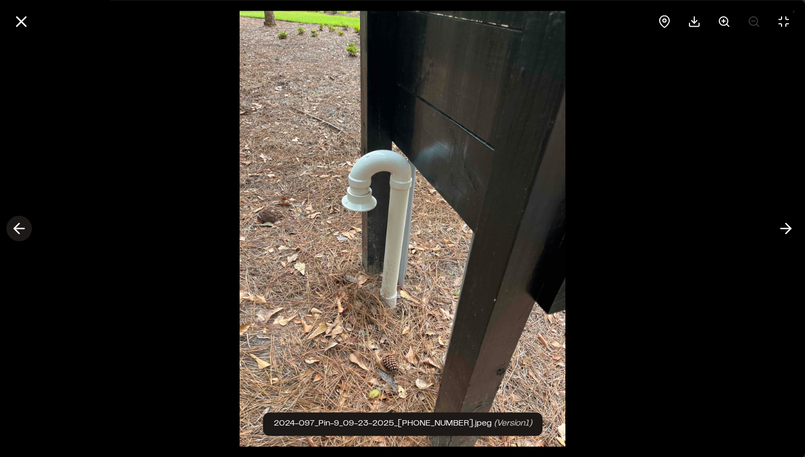
click at [14, 222] on icon at bounding box center [19, 228] width 17 height 18
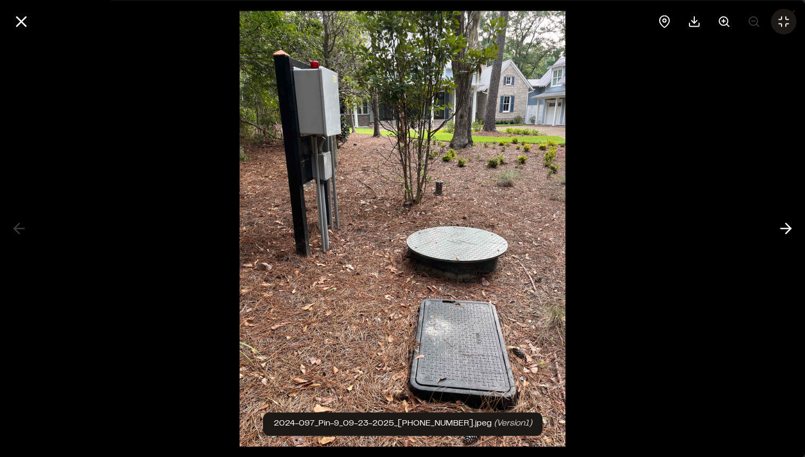
click at [780, 18] on icon at bounding box center [784, 21] width 13 height 13
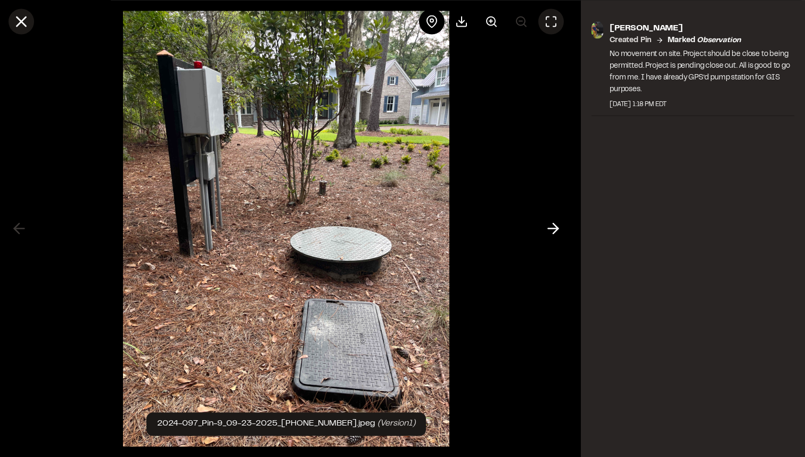
click at [18, 21] on icon at bounding box center [21, 21] width 18 height 18
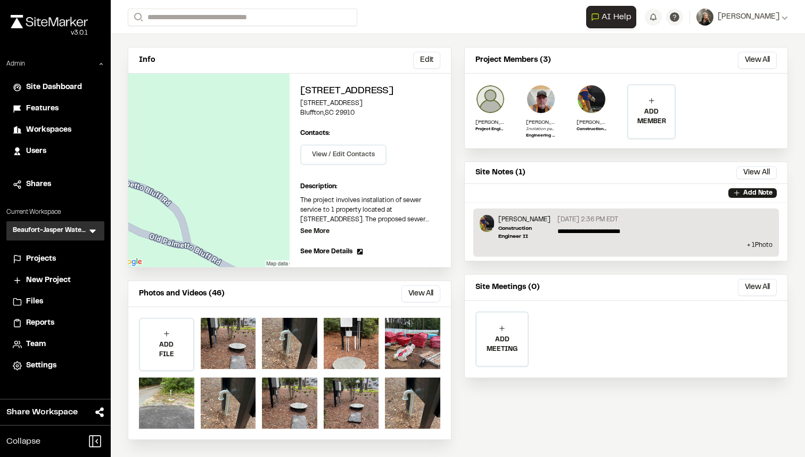
scroll to position [0, 0]
